Goal: Transaction & Acquisition: Purchase product/service

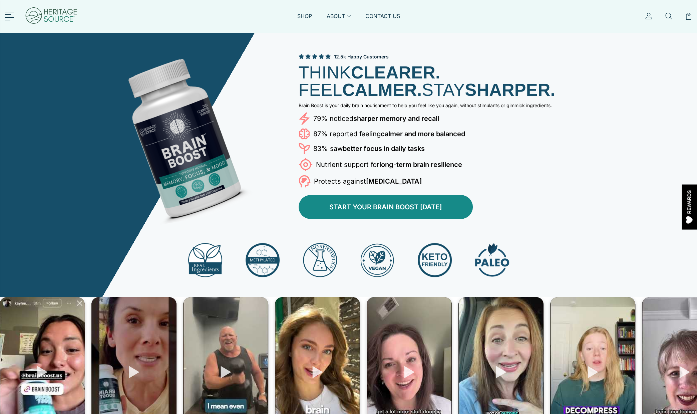
click at [380, 205] on link "START YOUR BRAIN BOOST [DATE]" at bounding box center [386, 207] width 174 height 24
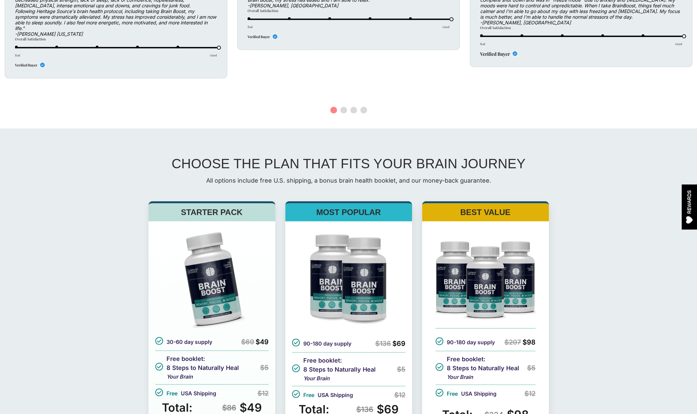
scroll to position [2091, 0]
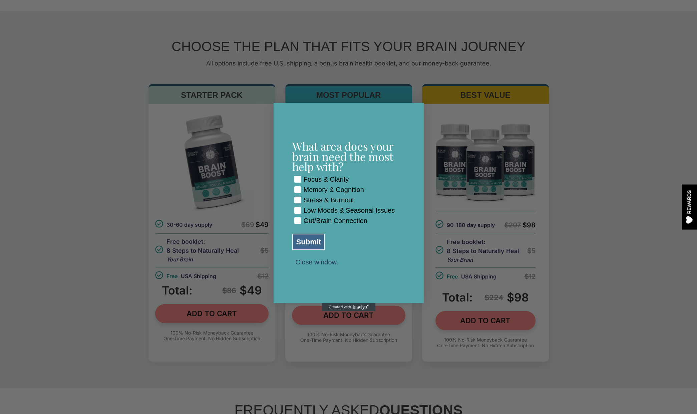
click at [311, 265] on button "Close window." at bounding box center [316, 262] width 49 height 6
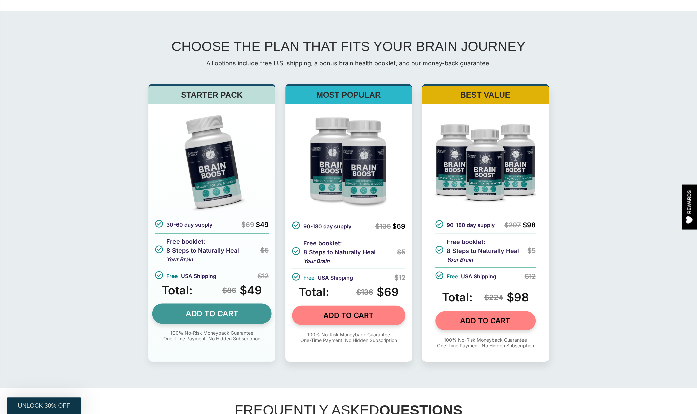
click at [228, 323] on link "ADD TO CART" at bounding box center [211, 313] width 119 height 20
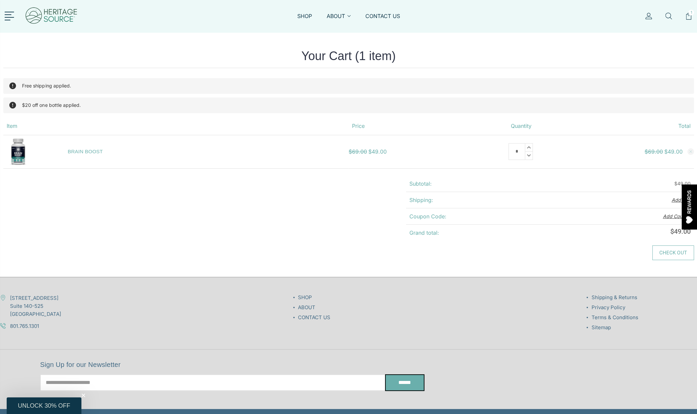
click at [661, 254] on link "Check out" at bounding box center [673, 252] width 42 height 15
